Goal: Task Accomplishment & Management: Manage account settings

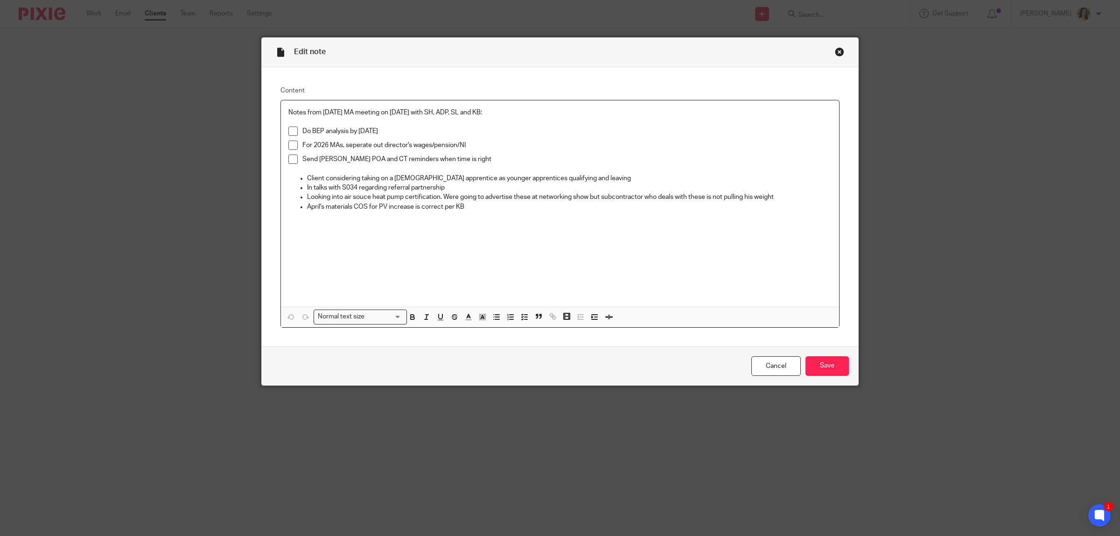
click at [835, 54] on div "Close this dialog window" at bounding box center [839, 51] width 9 height 9
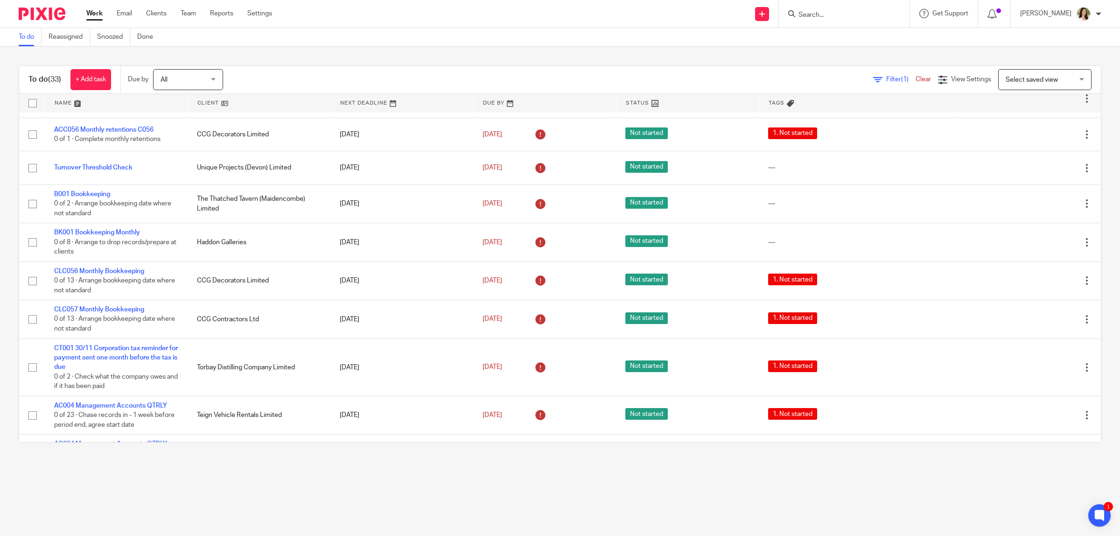
scroll to position [816, 0]
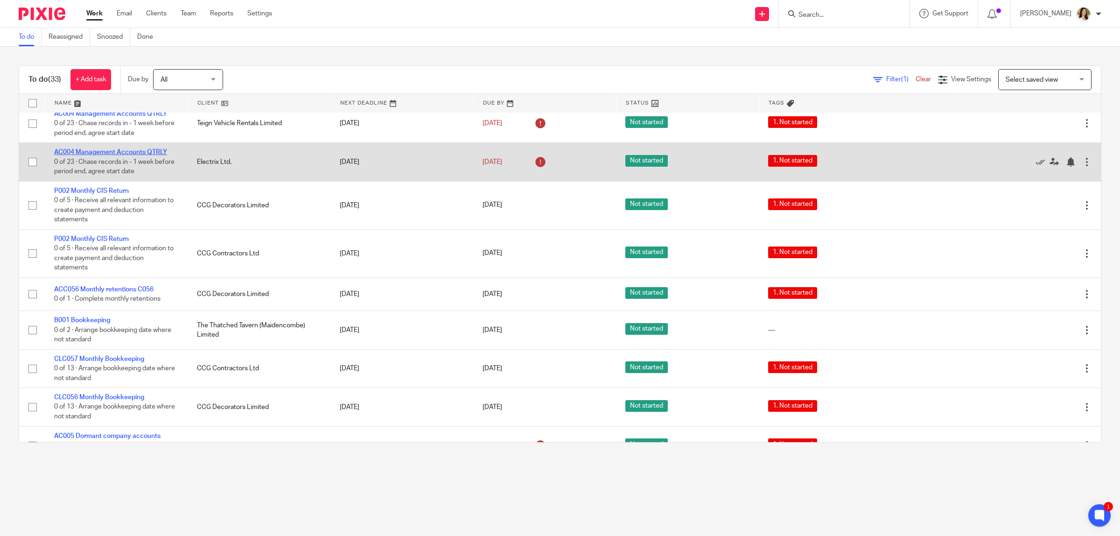
click at [133, 153] on link "AC004 Management Accounts QTRLY" at bounding box center [110, 152] width 113 height 7
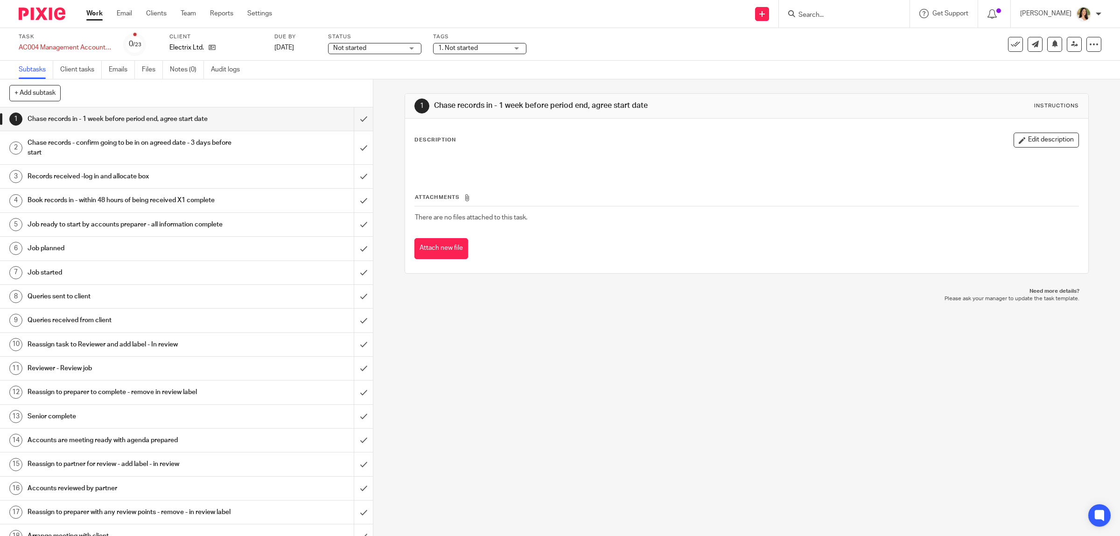
click at [348, 48] on span "Not started" at bounding box center [349, 48] width 33 height 7
click at [355, 80] on span "In progress" at bounding box center [350, 82] width 33 height 7
click at [460, 43] on span "1. Not started" at bounding box center [473, 48] width 70 height 10
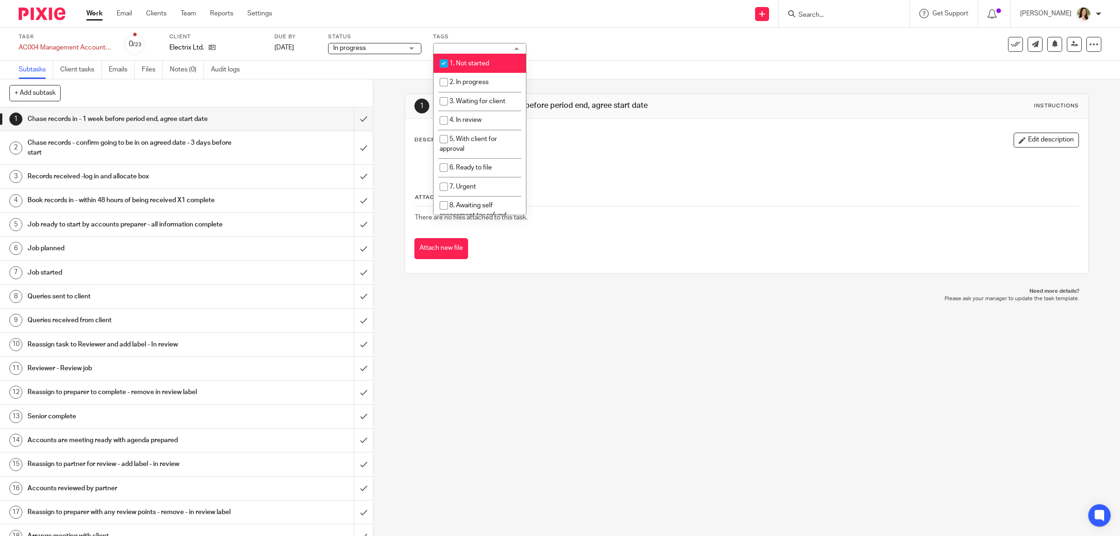
click at [468, 61] on span "1. Not started" at bounding box center [469, 63] width 40 height 7
checkbox input "false"
click at [481, 118] on span "4. In review" at bounding box center [465, 120] width 32 height 7
checkbox input "true"
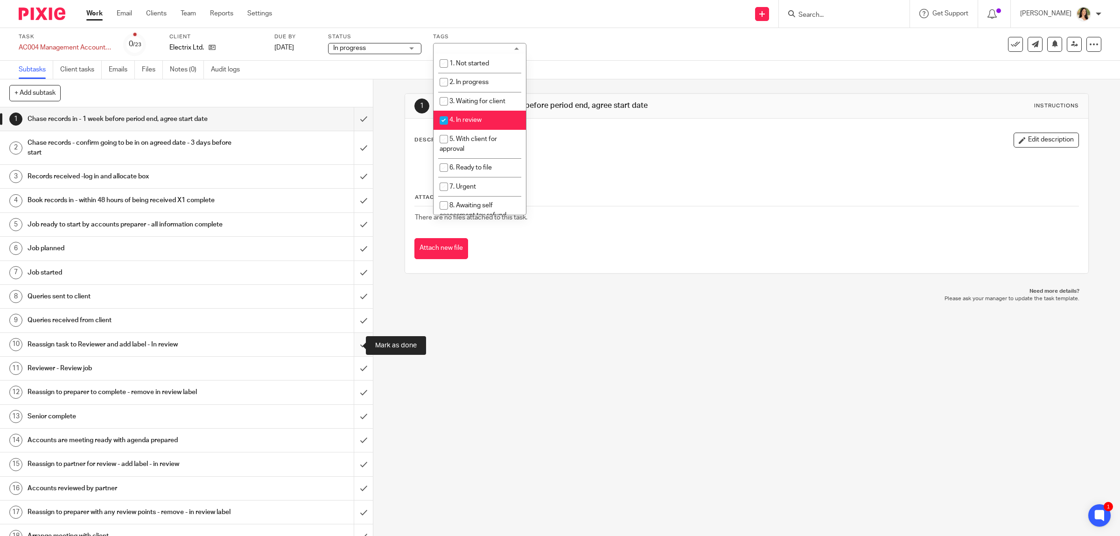
click at [358, 343] on input "submit" at bounding box center [186, 344] width 373 height 23
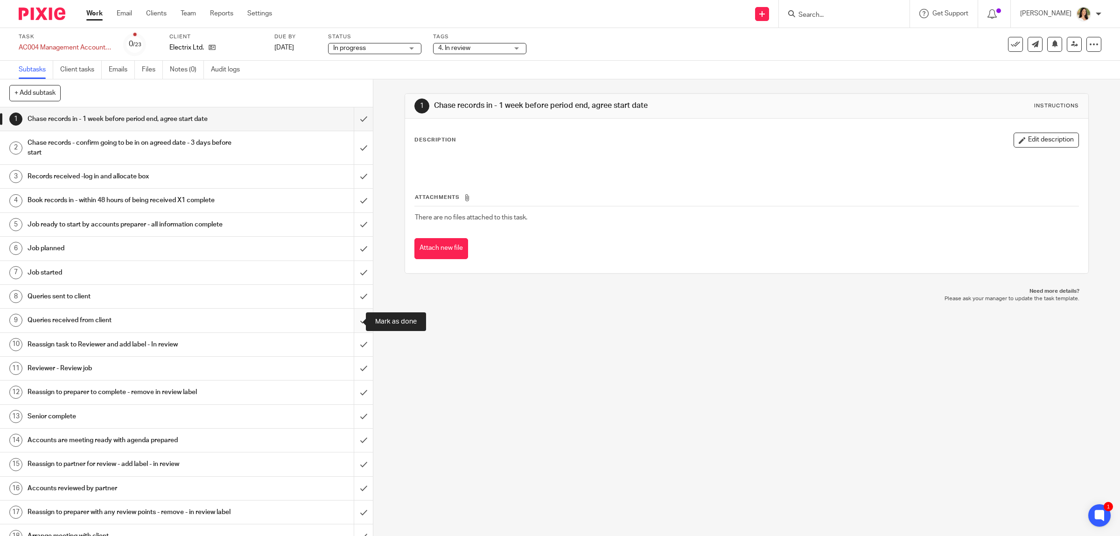
click at [346, 315] on input "submit" at bounding box center [186, 319] width 373 height 23
click at [346, 300] on input "submit" at bounding box center [186, 296] width 373 height 23
click at [349, 267] on input "submit" at bounding box center [186, 272] width 373 height 23
click at [350, 246] on input "submit" at bounding box center [186, 248] width 373 height 23
click at [349, 227] on input "submit" at bounding box center [186, 224] width 373 height 23
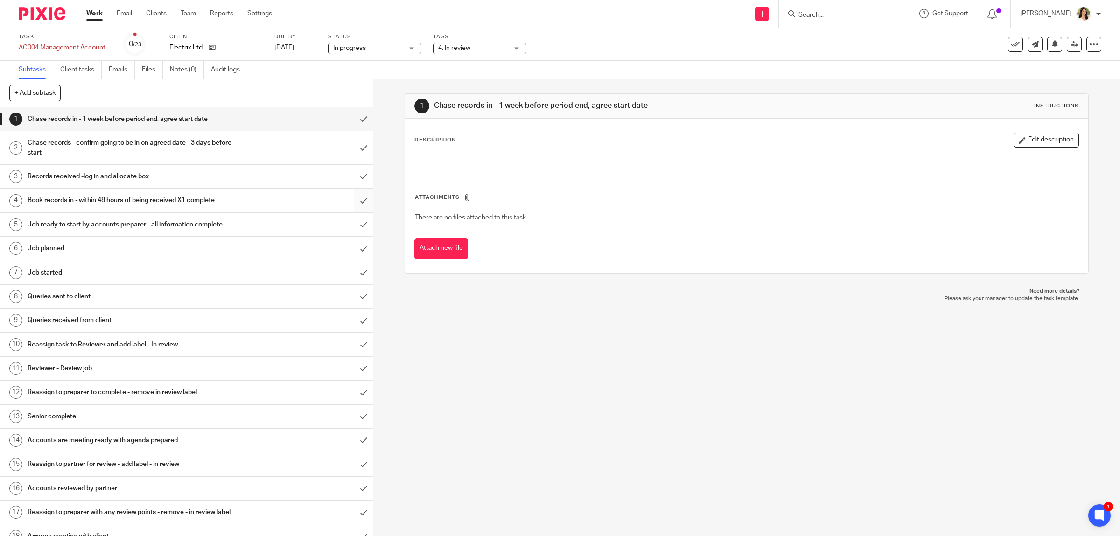
click at [346, 206] on input "submit" at bounding box center [186, 199] width 373 height 23
click at [346, 177] on input "submit" at bounding box center [186, 176] width 373 height 23
click at [346, 147] on input "submit" at bounding box center [186, 147] width 373 height 33
click at [346, 126] on input "submit" at bounding box center [186, 118] width 373 height 23
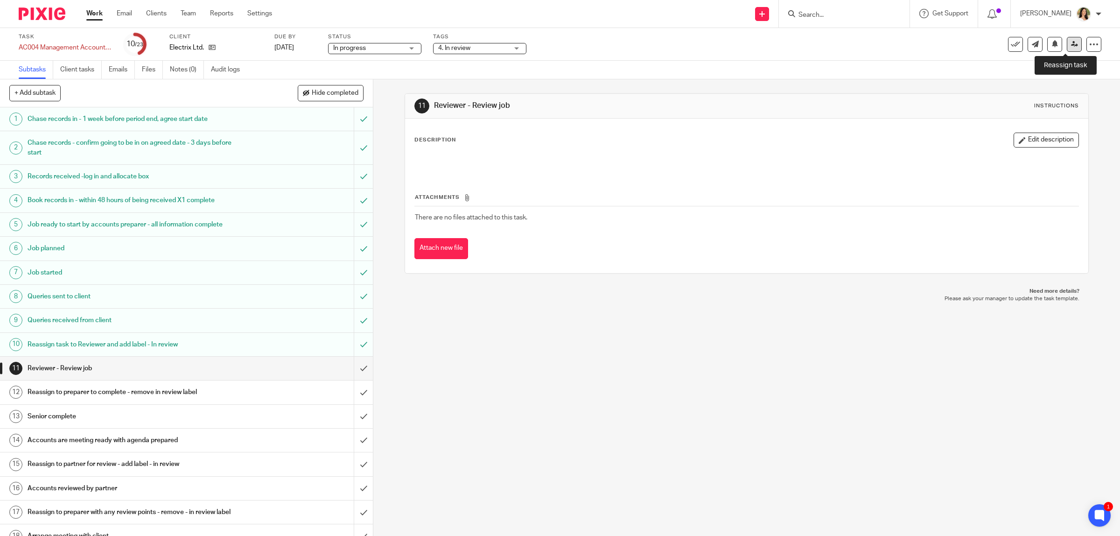
click at [1070, 46] on link at bounding box center [1073, 44] width 15 height 15
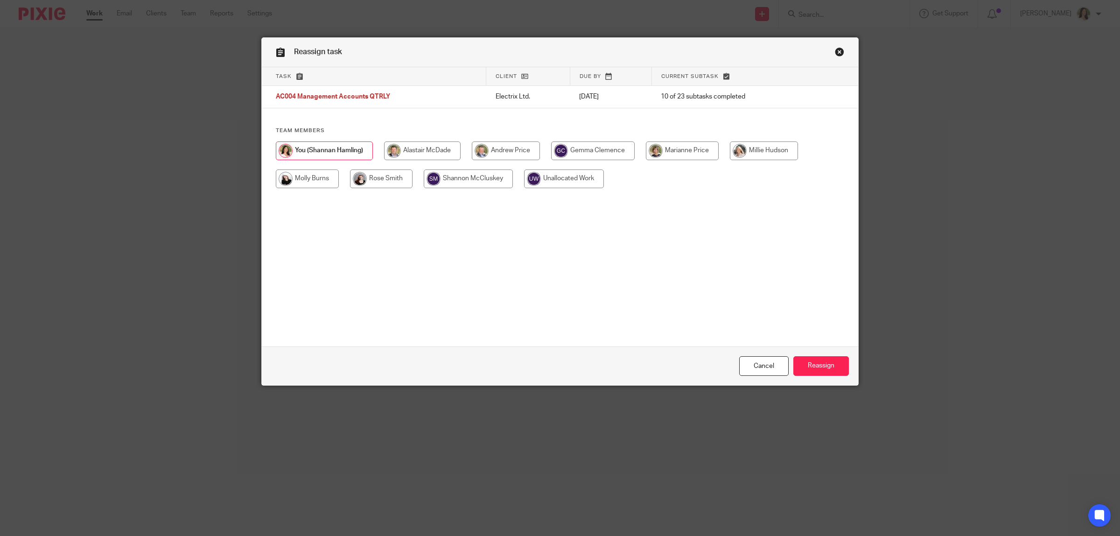
click at [430, 151] on input "radio" at bounding box center [422, 150] width 77 height 19
radio input "true"
click at [829, 362] on input "Reassign" at bounding box center [821, 366] width 56 height 20
